Goal: Task Accomplishment & Management: Complete application form

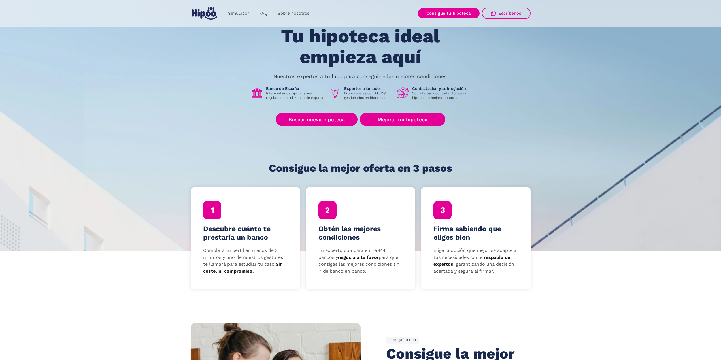
scroll to position [57, 0]
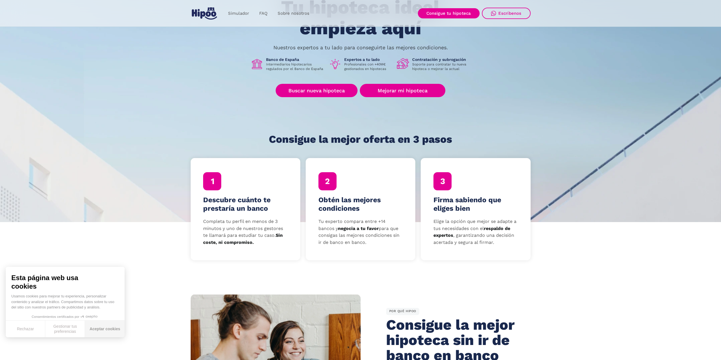
click at [97, 329] on button "Aceptar cookies" at bounding box center [105, 329] width 40 height 17
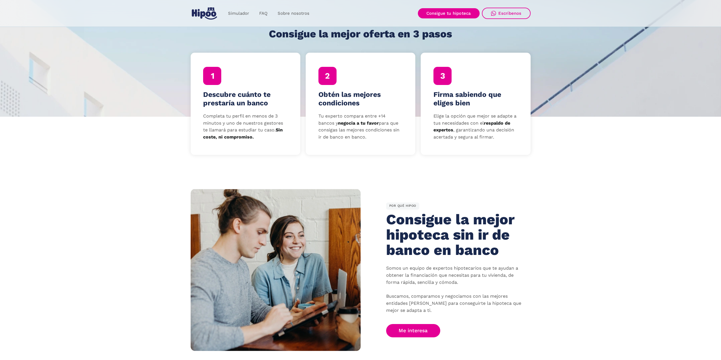
scroll to position [85, 0]
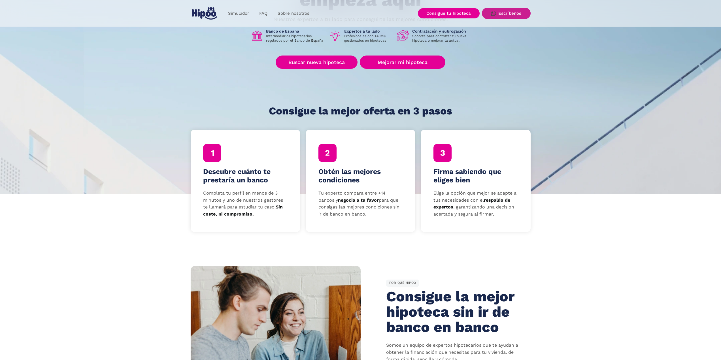
click at [497, 14] on link "Escríbenos" at bounding box center [506, 13] width 49 height 11
click at [434, 11] on link "Consigue tu hipoteca" at bounding box center [449, 13] width 62 height 10
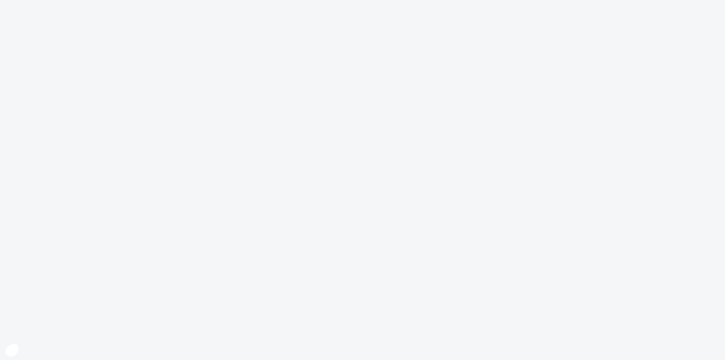
click at [524, 228] on body at bounding box center [362, 180] width 725 height 360
click at [486, 165] on body at bounding box center [362, 180] width 725 height 360
